Goal: Task Accomplishment & Management: Complete application form

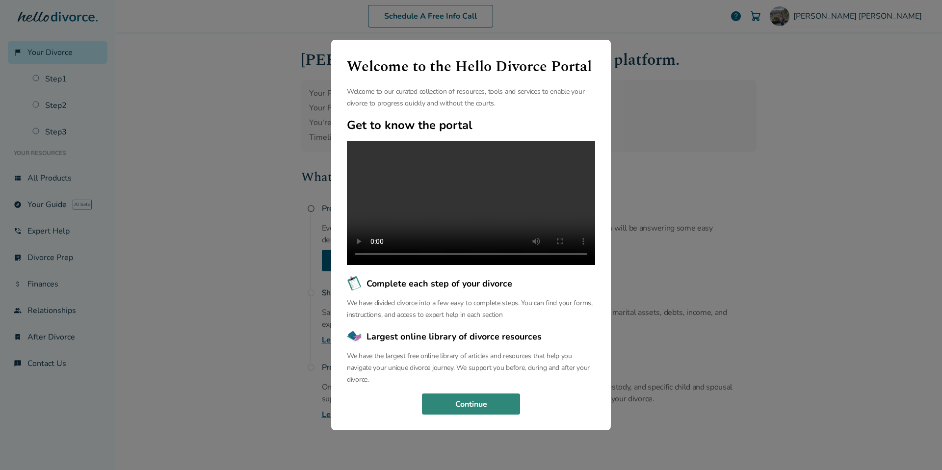
click at [466, 415] on button "Continue" at bounding box center [471, 404] width 98 height 22
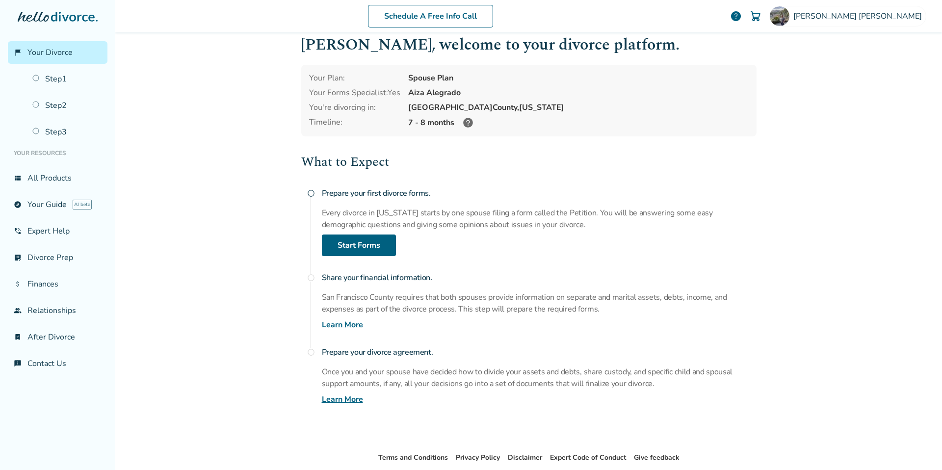
scroll to position [16, 0]
click at [392, 245] on link "Start Forms" at bounding box center [359, 245] width 74 height 22
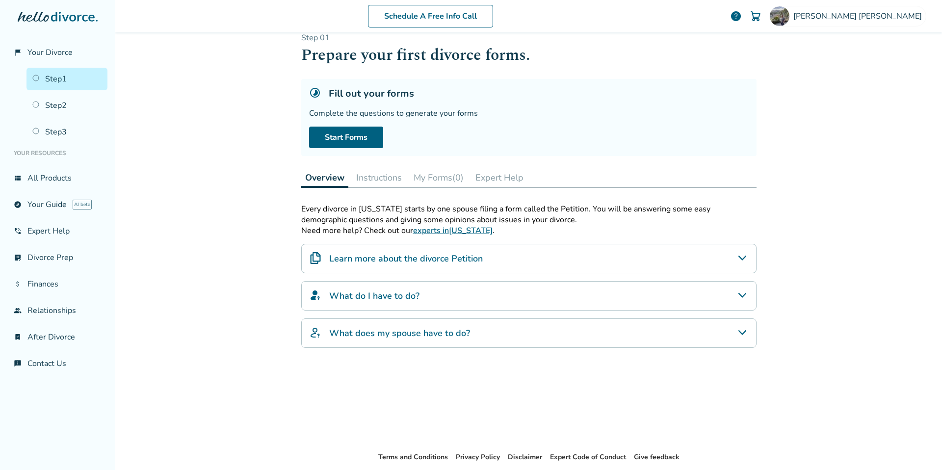
click at [352, 124] on div "Fill out your forms Complete the questions to generate your forms Start Forms" at bounding box center [528, 117] width 455 height 77
click at [353, 130] on link "Start Forms" at bounding box center [346, 138] width 74 height 22
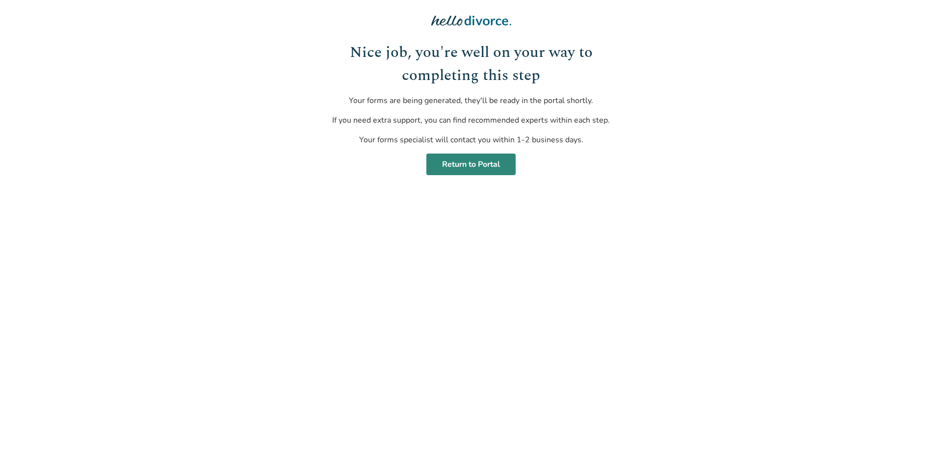
click at [500, 167] on link "Return to Portal" at bounding box center [470, 165] width 89 height 22
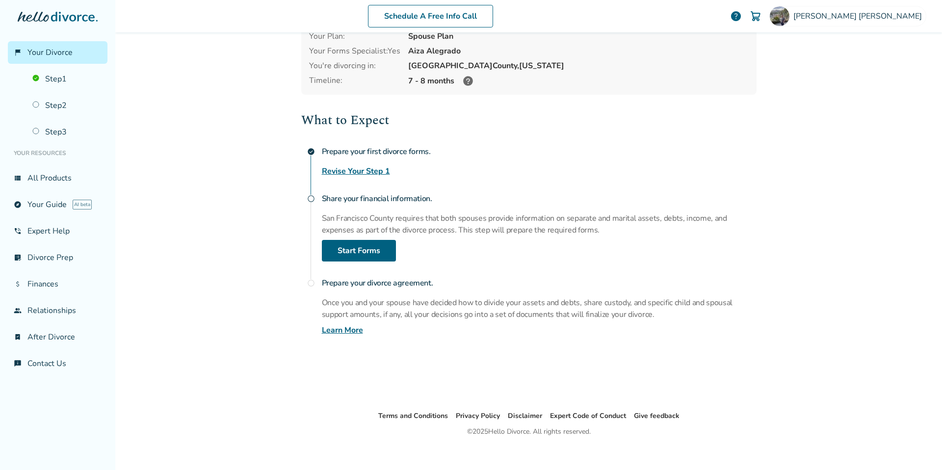
scroll to position [49, 0]
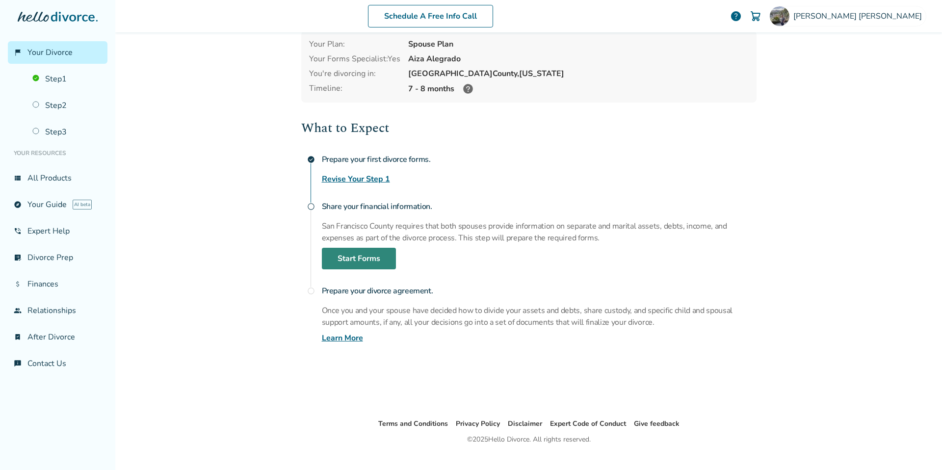
click at [364, 261] on link "Start Forms" at bounding box center [359, 259] width 74 height 22
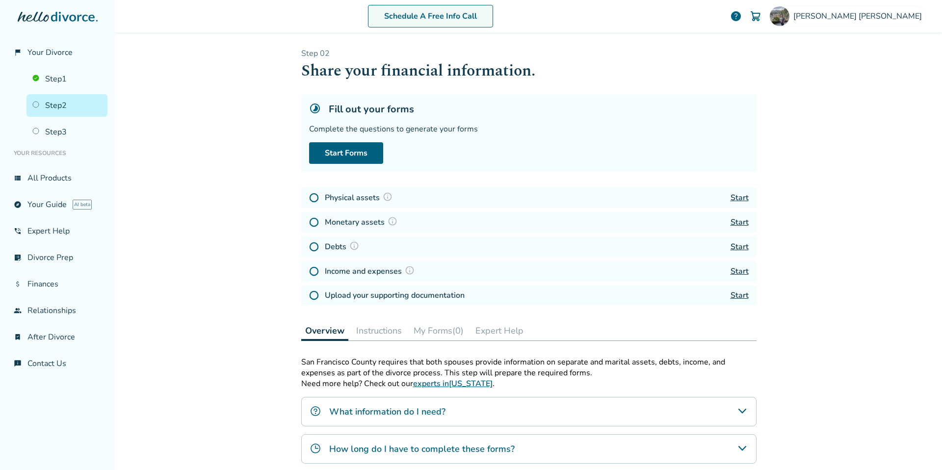
click at [464, 20] on link "Schedule A Free Info Call" at bounding box center [430, 16] width 125 height 23
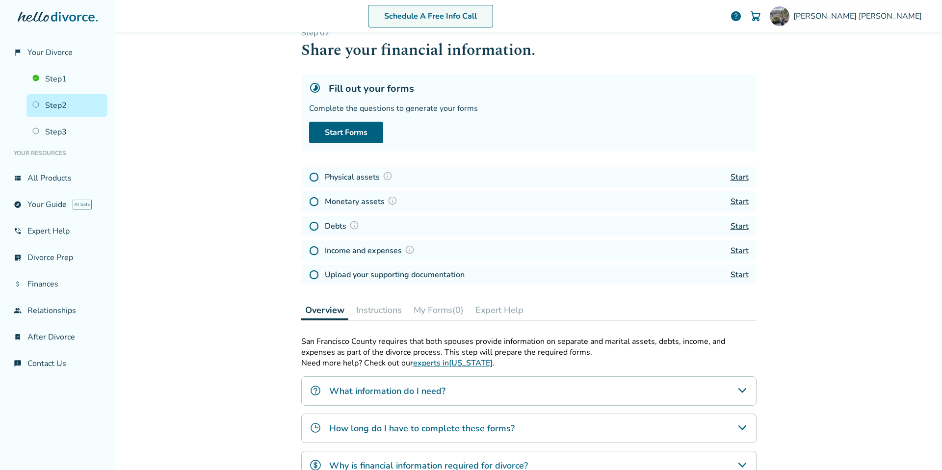
scroll to position [66, 0]
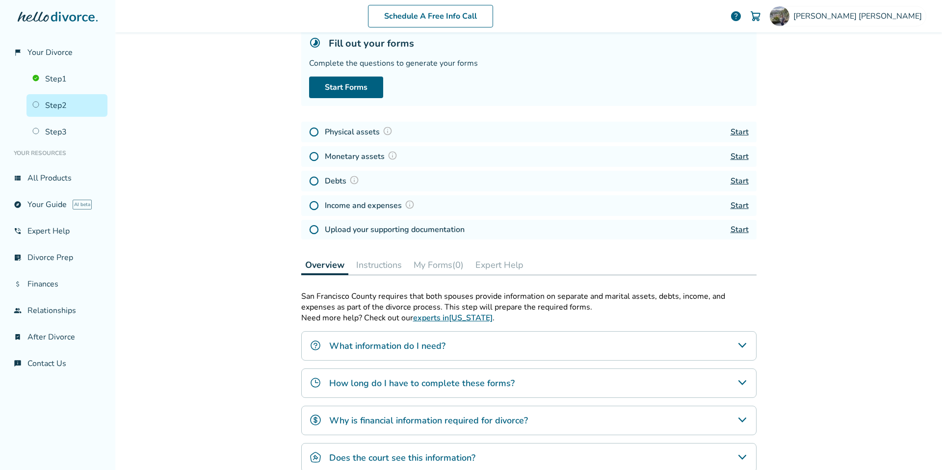
click at [366, 264] on button "Instructions" at bounding box center [378, 265] width 53 height 20
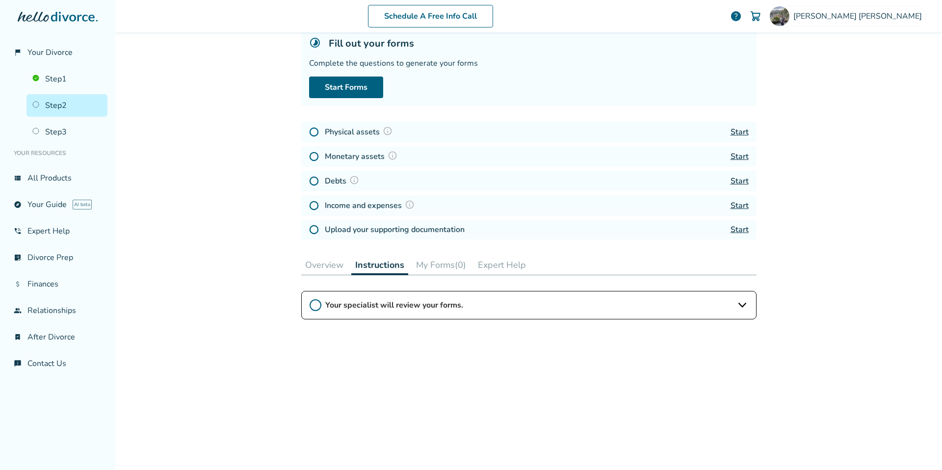
click at [374, 300] on span "Your specialist will review your forms." at bounding box center [528, 305] width 407 height 11
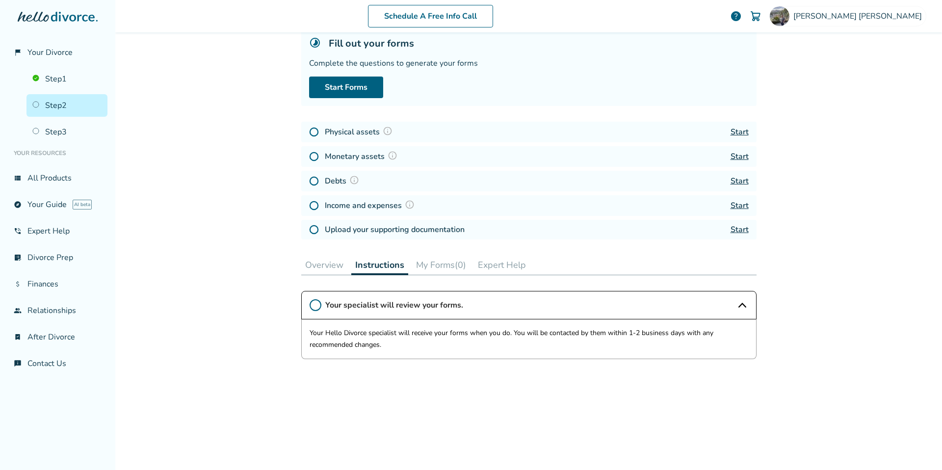
click at [458, 272] on button "My Forms (0)" at bounding box center [441, 265] width 58 height 20
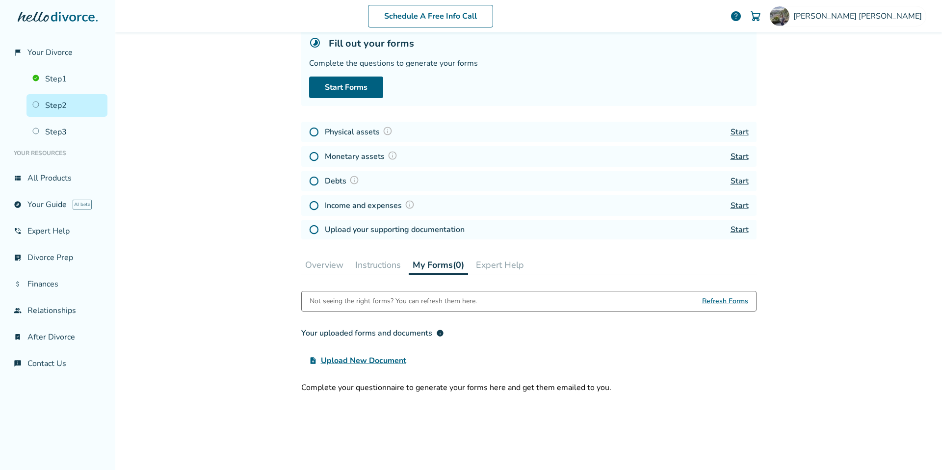
click at [486, 264] on button "Expert Help" at bounding box center [500, 265] width 56 height 20
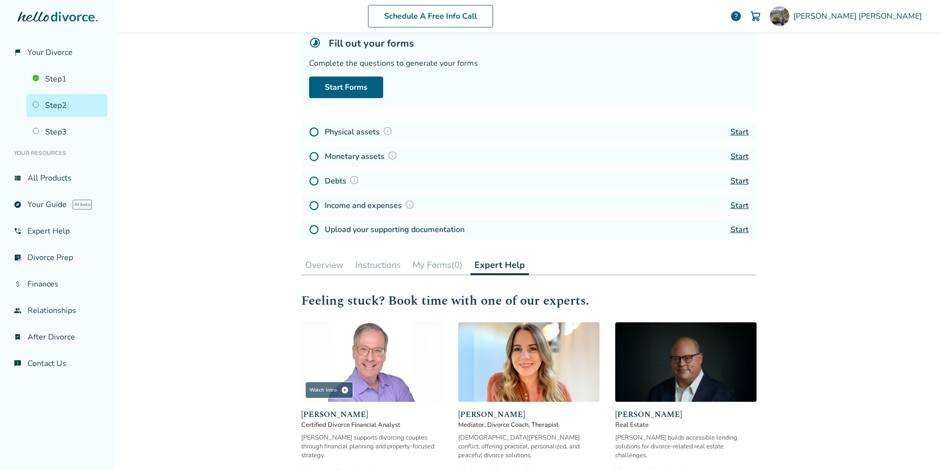
click at [332, 265] on button "Overview" at bounding box center [324, 265] width 46 height 20
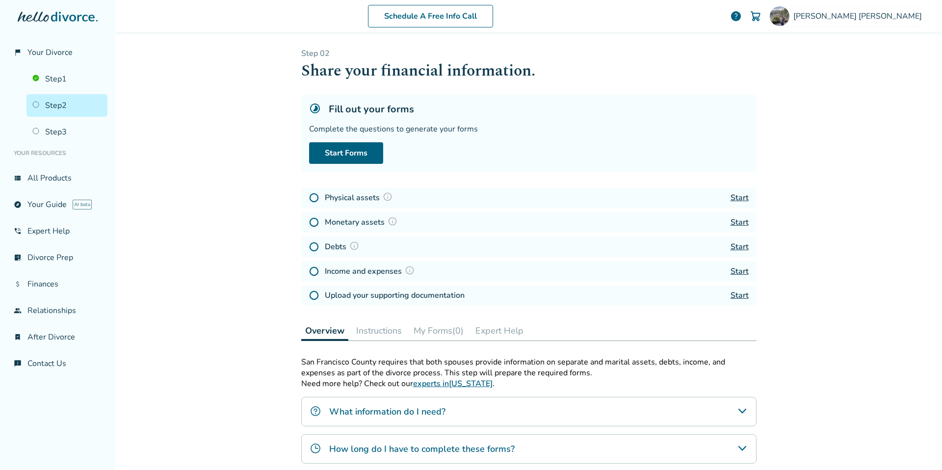
scroll to position [197, 0]
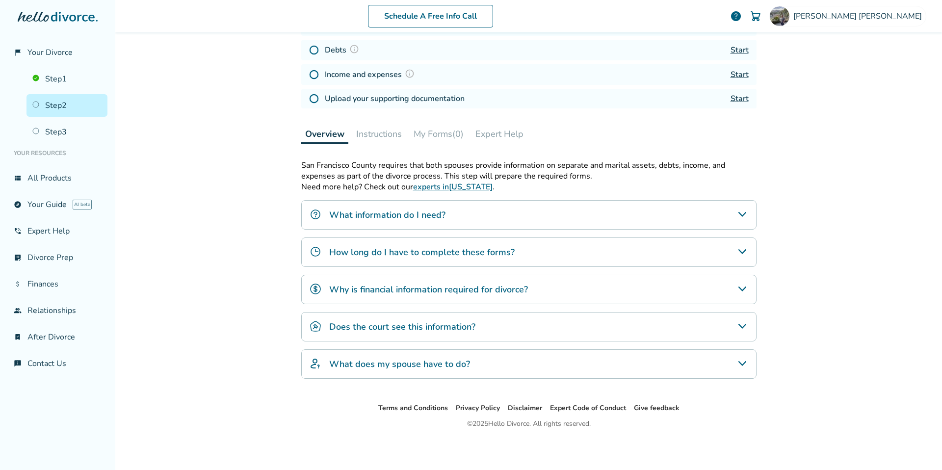
click at [738, 214] on icon "What information do I need?" at bounding box center [742, 214] width 8 height 5
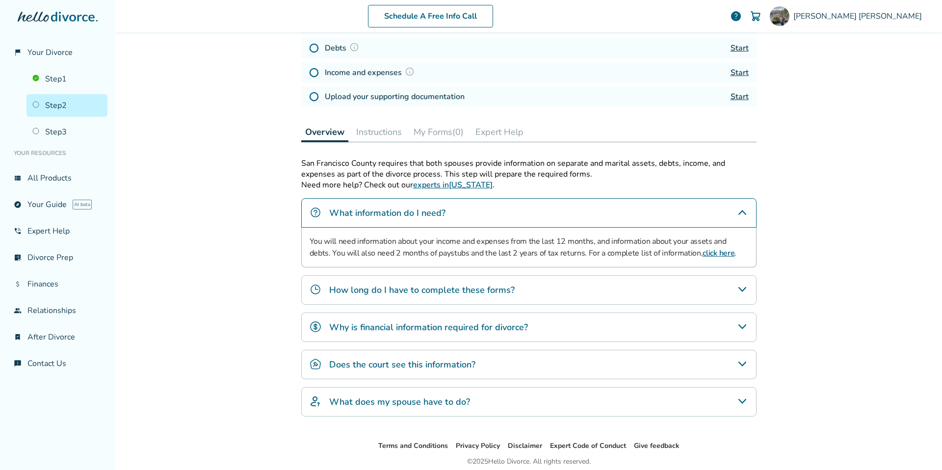
scroll to position [203, 0]
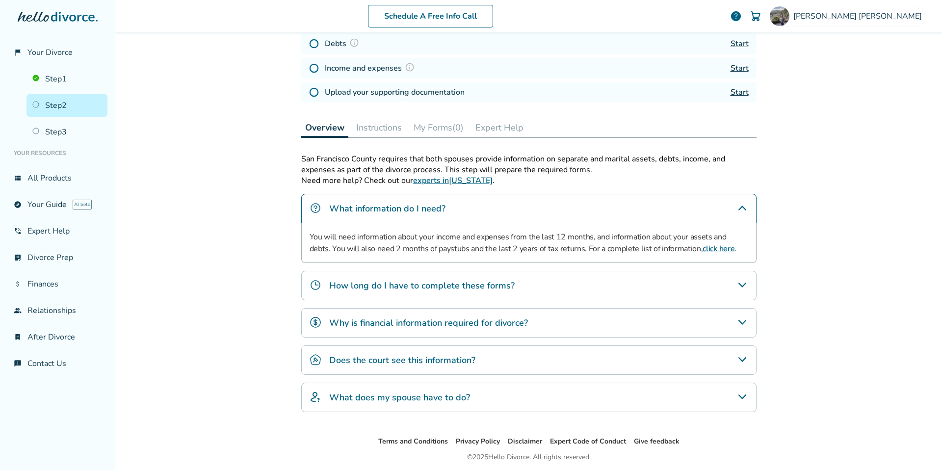
click at [555, 287] on div "How long do I have to complete these forms?" at bounding box center [528, 285] width 455 height 29
